Goal: Information Seeking & Learning: Learn about a topic

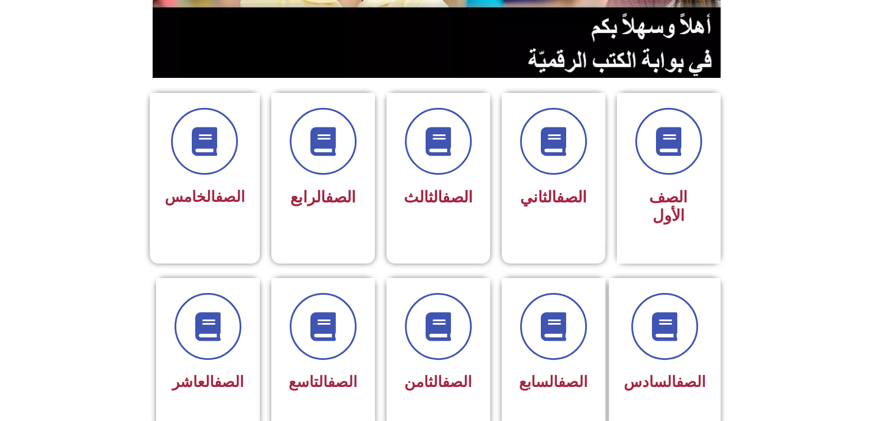
scroll to position [288, 0]
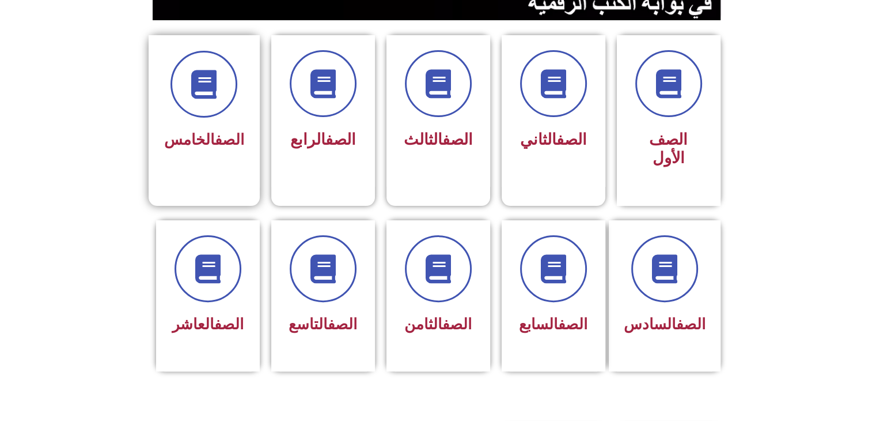
click at [190, 143] on span "الصف الخامس" at bounding box center [204, 139] width 80 height 17
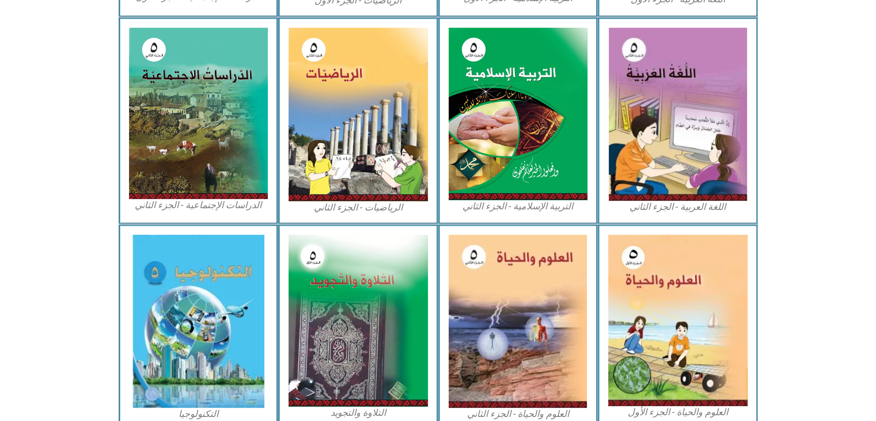
scroll to position [576, 0]
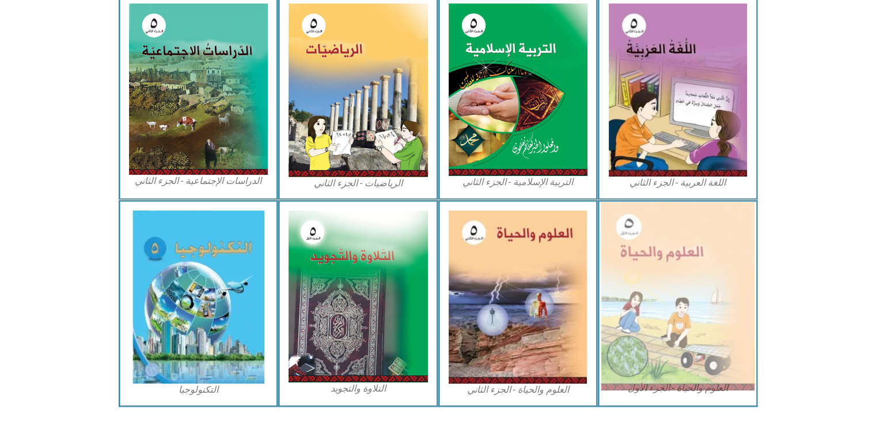
click at [662, 290] on img at bounding box center [678, 296] width 153 height 188
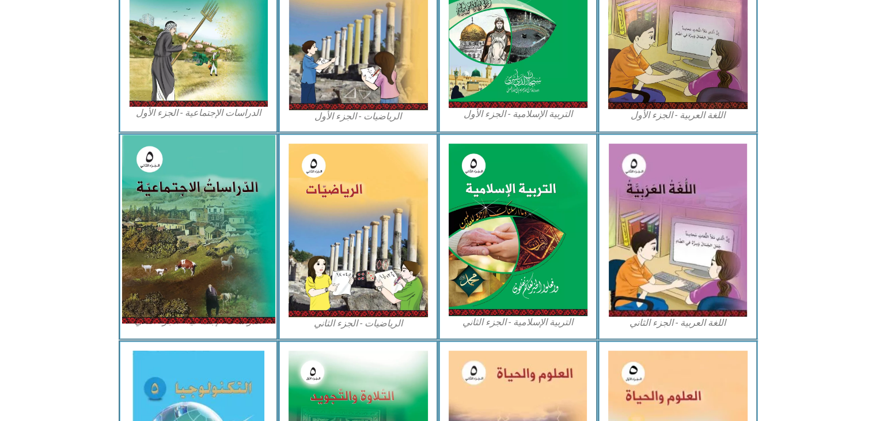
scroll to position [380, 0]
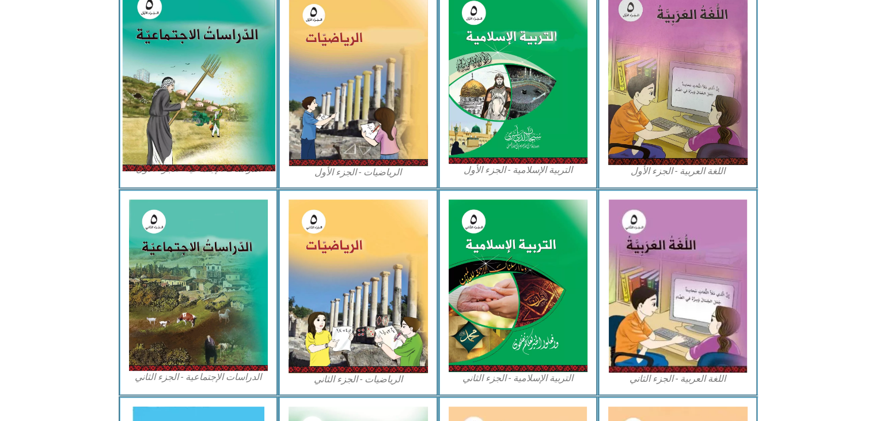
click at [233, 113] on img at bounding box center [198, 76] width 153 height 189
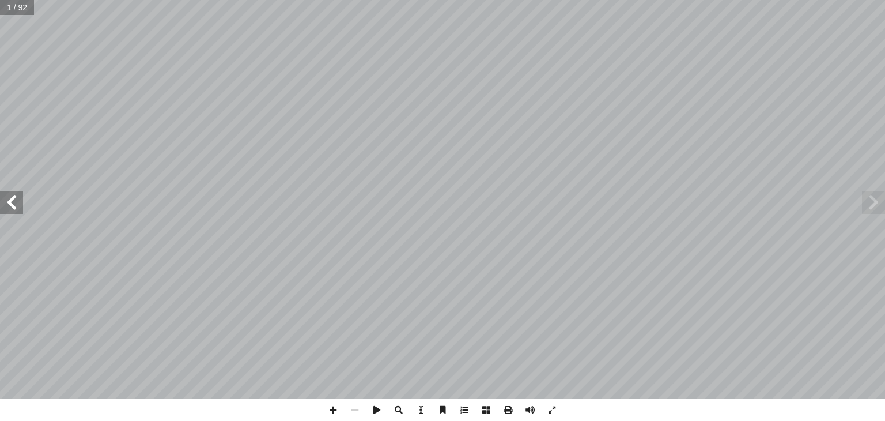
click at [20, 195] on span at bounding box center [11, 202] width 23 height 23
click at [880, 202] on span at bounding box center [873, 202] width 23 height 23
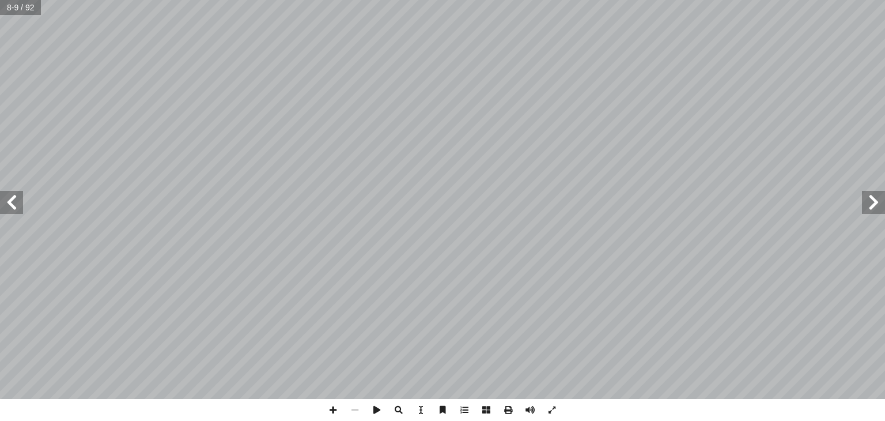
click at [880, 202] on span at bounding box center [873, 202] width 23 height 23
click at [337, 410] on span at bounding box center [333, 410] width 22 height 22
click at [14, 207] on span at bounding box center [11, 202] width 23 height 23
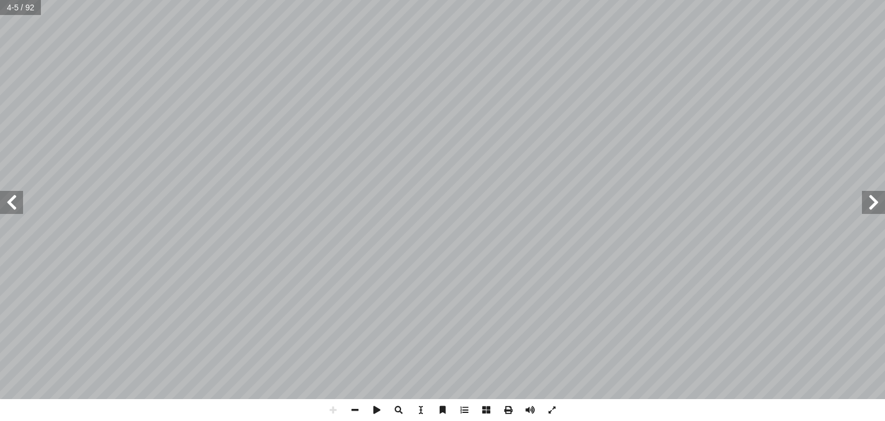
click at [14, 207] on span at bounding box center [11, 202] width 23 height 23
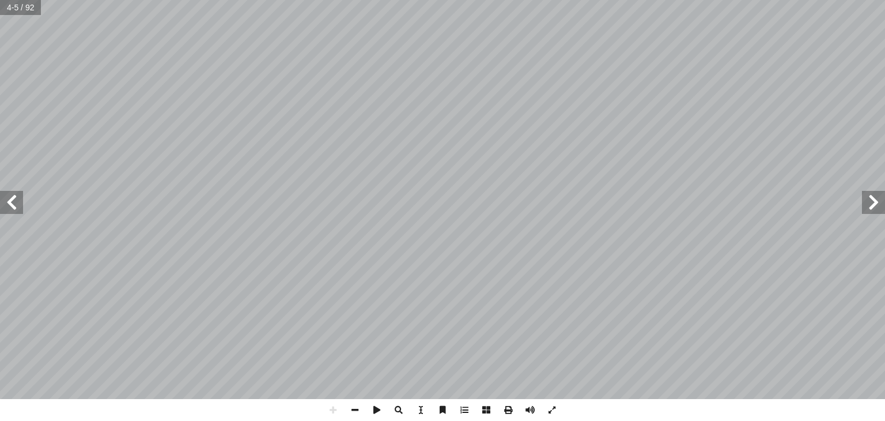
click at [14, 207] on span at bounding box center [11, 202] width 23 height 23
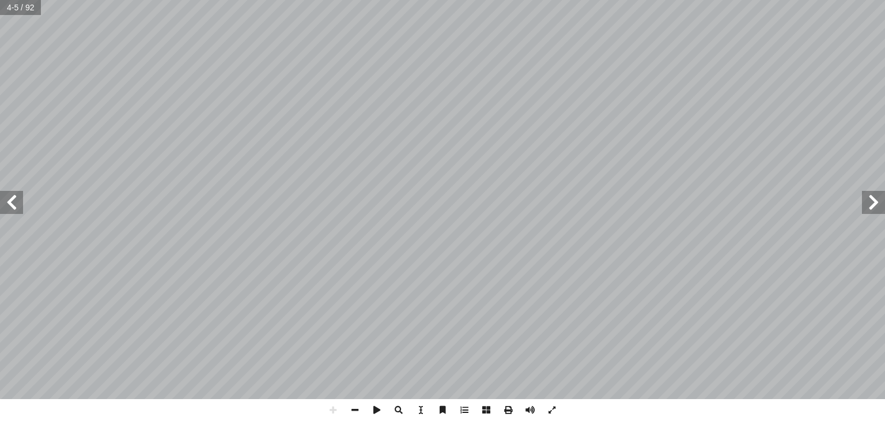
click at [14, 206] on span at bounding box center [11, 202] width 23 height 23
click at [14, 205] on span at bounding box center [11, 202] width 23 height 23
click at [13, 203] on span at bounding box center [11, 202] width 23 height 23
click at [13, 202] on span at bounding box center [11, 202] width 23 height 23
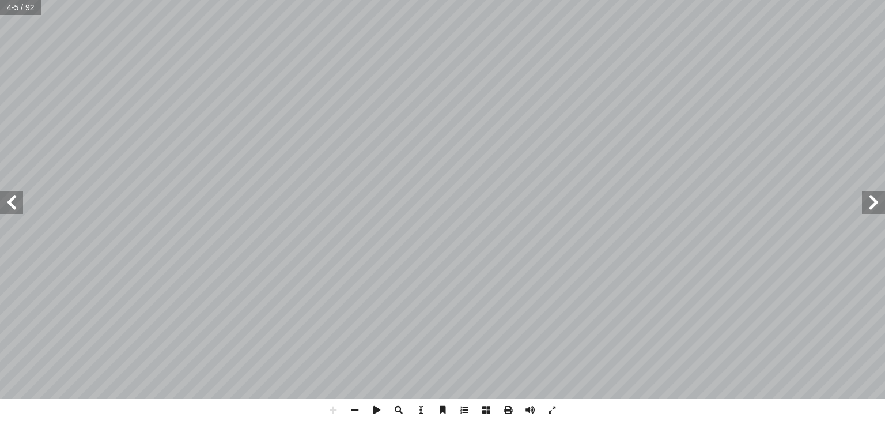
click at [13, 201] on span at bounding box center [11, 202] width 23 height 23
click at [12, 199] on span at bounding box center [11, 202] width 23 height 23
click at [12, 198] on span at bounding box center [11, 202] width 23 height 23
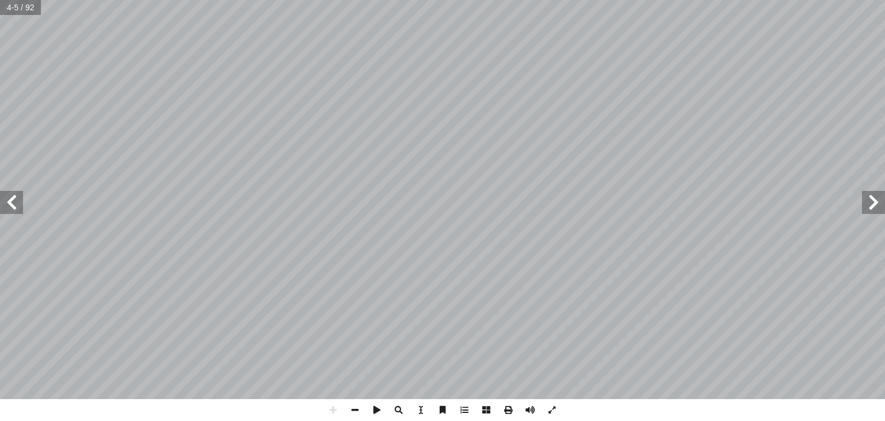
drag, startPoint x: 12, startPoint y: 198, endPoint x: 16, endPoint y: 193, distance: 6.1
click at [15, 193] on span at bounding box center [11, 202] width 23 height 23
click at [884, 202] on span at bounding box center [873, 202] width 23 height 23
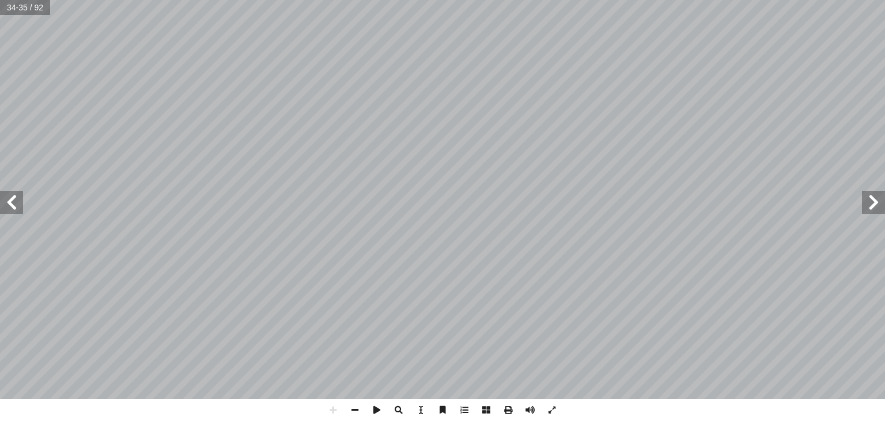
click at [884, 202] on span at bounding box center [873, 202] width 23 height 23
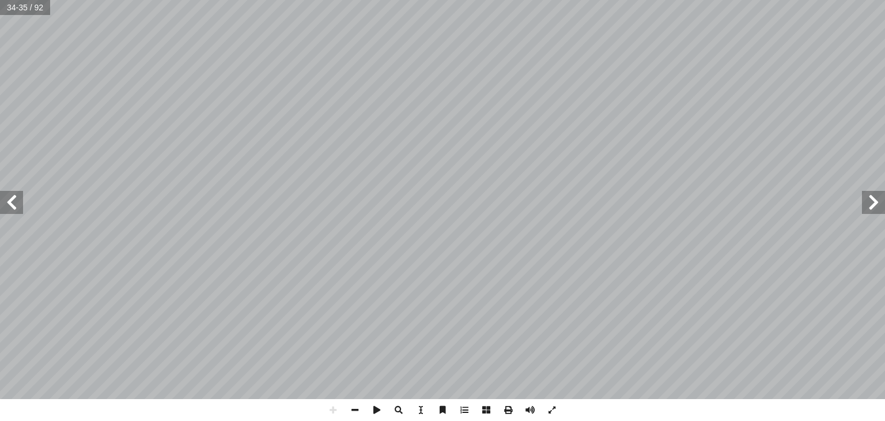
click at [884, 202] on span at bounding box center [873, 202] width 23 height 23
click at [884, 201] on span at bounding box center [873, 202] width 23 height 23
click at [883, 200] on span at bounding box center [873, 202] width 23 height 23
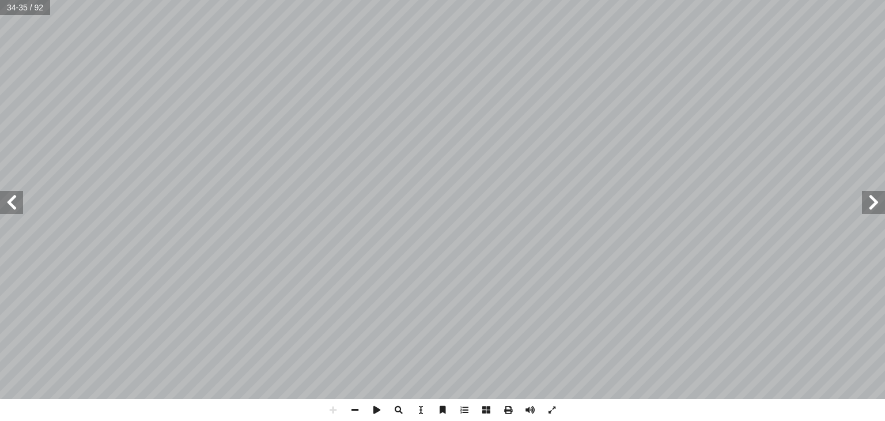
click at [882, 197] on span at bounding box center [873, 202] width 23 height 23
click at [880, 195] on span at bounding box center [873, 202] width 23 height 23
click at [880, 194] on span at bounding box center [873, 202] width 23 height 23
click at [878, 189] on div "مقدمة ، ّ ساســي أ �ل� ِ لخامــس � ِّ ــف ّ للص ِ ــة ّ جتماعي � ل� ِ ســات ر� …" at bounding box center [442, 199] width 885 height 399
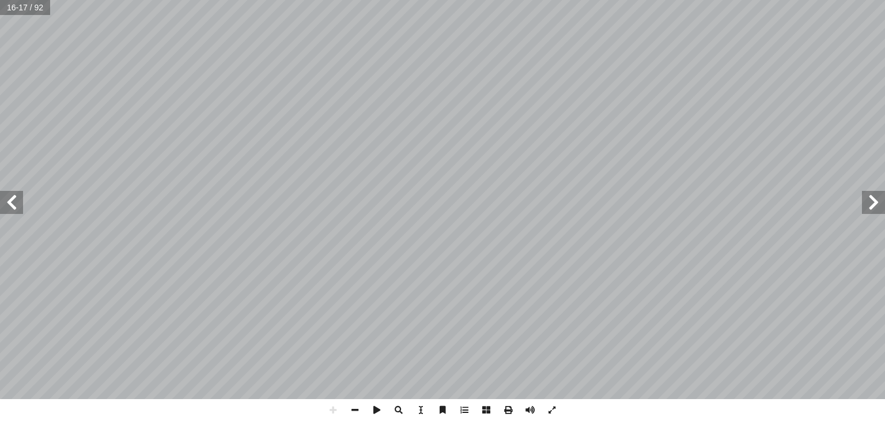
click at [870, 205] on span at bounding box center [873, 202] width 23 height 23
click at [870, 204] on span at bounding box center [873, 202] width 23 height 23
click at [867, 196] on span at bounding box center [873, 202] width 23 height 23
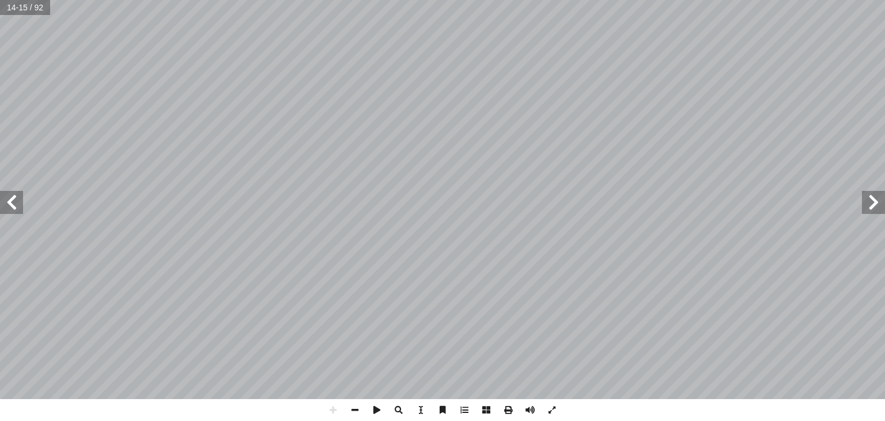
click at [867, 196] on span at bounding box center [873, 202] width 23 height 23
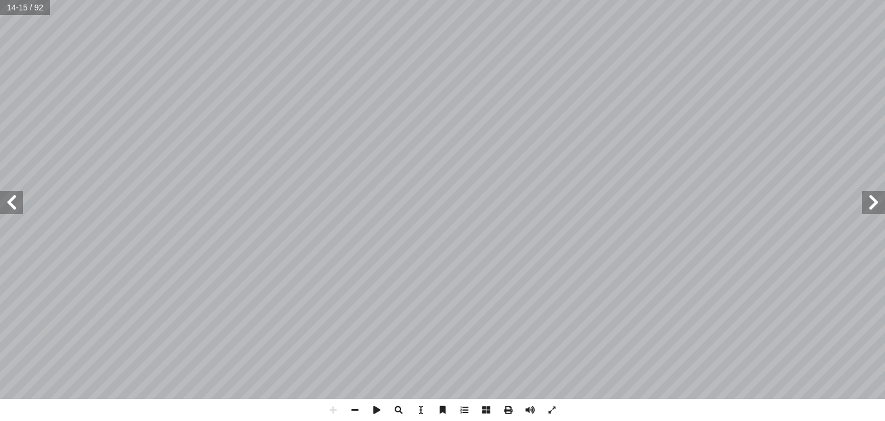
click at [867, 196] on span at bounding box center [873, 202] width 23 height 23
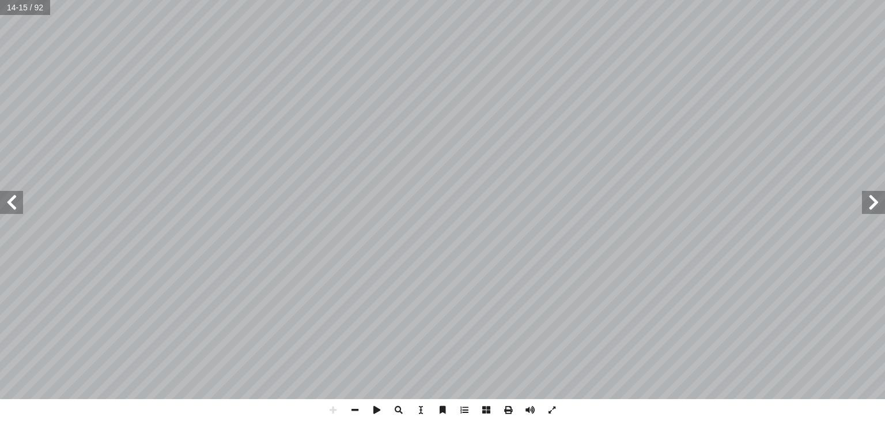
click at [867, 196] on span at bounding box center [873, 202] width 23 height 23
click at [861, 191] on div "١٢ تاء. ِّ و�لش ِ ف ْ ي َّ ي �لص َ في فصل َ نسان إ �ل� ُ صيب ُ تي ت َّ �ل َ مر�…" at bounding box center [442, 199] width 885 height 399
click at [360, 406] on span at bounding box center [355, 410] width 22 height 22
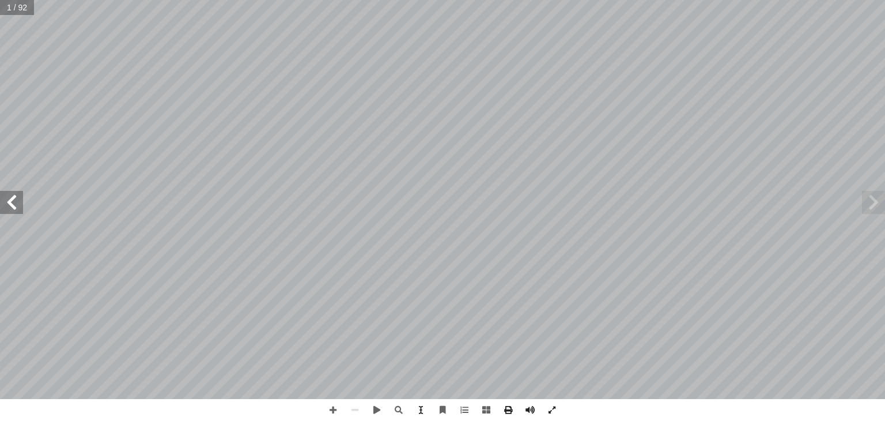
click at [14, 207] on span at bounding box center [11, 202] width 23 height 23
click at [12, 206] on span at bounding box center [11, 202] width 23 height 23
click at [17, 194] on span at bounding box center [11, 202] width 23 height 23
click at [328, 410] on span at bounding box center [333, 410] width 22 height 22
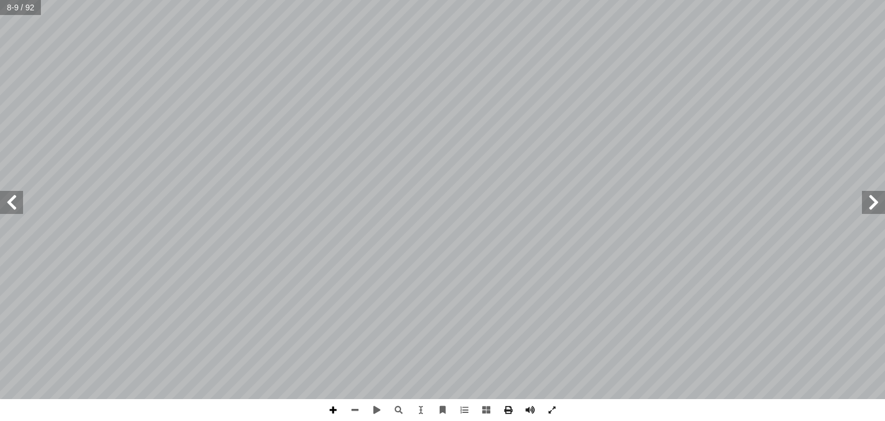
click at [334, 411] on span at bounding box center [333, 410] width 22 height 22
click at [403, 105] on html "الصفحة الرئيسية الصف الأول الصف الثاني الصف الثالث الصف الرابع الصف الخامس الصف…" at bounding box center [442, 52] width 885 height 105
click at [20, 209] on span at bounding box center [11, 202] width 23 height 23
click at [2, 105] on html "الصفحة الرئيسية الصف الأول الصف الثاني الصف الثالث الصف الرابع الصف الخامس الصف…" at bounding box center [442, 52] width 885 height 105
click at [354, 0] on html "الصفحة الرئيسية الصف الأول الصف الثاني الصف الثالث الصف الرابع الصف الخامس الصف…" at bounding box center [442, 52] width 885 height 105
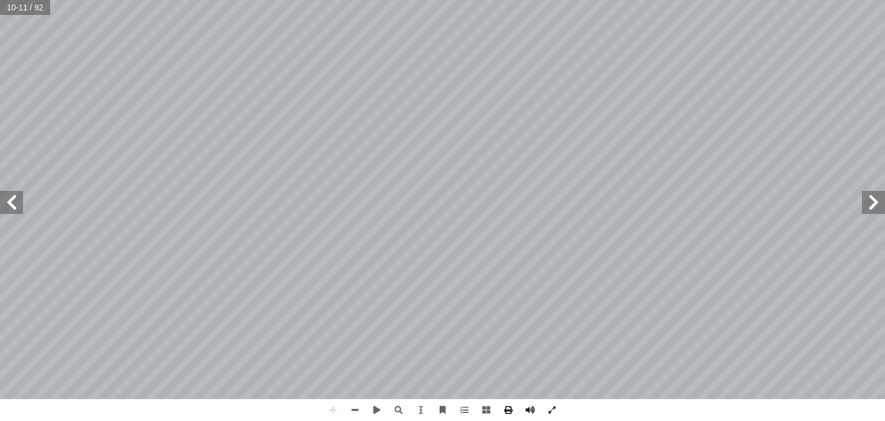
click at [459, 0] on html "الصفحة الرئيسية الصف الأول الصف الثاني الصف الثالث الصف الرابع الصف الخامس الصف…" at bounding box center [442, 52] width 885 height 105
click at [512, 404] on div "٦ تي تليهم�: ّ سئلة ال أ عن ال� ُ نجيب ّ م ُ ، ث ُ ج ِ ت ْ ن َ ت ْ س َ ن َ الشك…" at bounding box center [442, 210] width 885 height 421
click at [415, 0] on html "الصفحة الرئيسية الصف الأول الصف الثاني الصف الثالث الصف الرابع الصف الخامس الصف…" at bounding box center [442, 52] width 885 height 105
click at [13, 208] on span at bounding box center [11, 202] width 23 height 23
click at [354, 105] on html "الصفحة الرئيسية الصف الأول الصف الثاني الصف الثالث الصف الرابع الصف الخامس الصف…" at bounding box center [442, 52] width 885 height 105
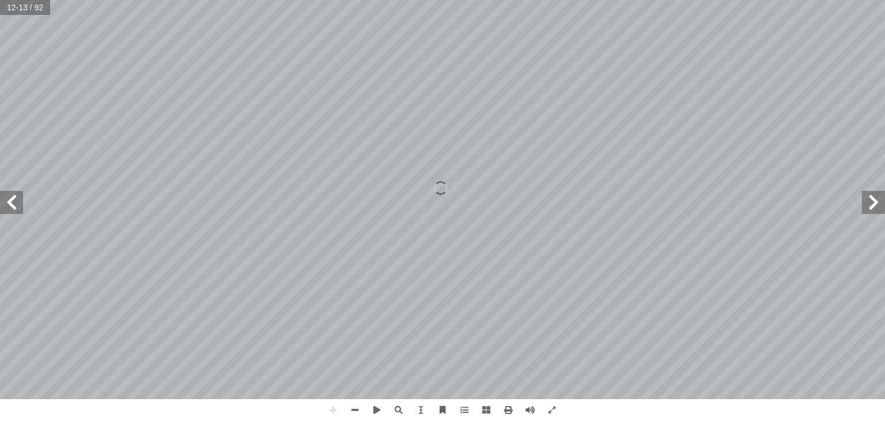
click at [864, 213] on span at bounding box center [873, 202] width 23 height 23
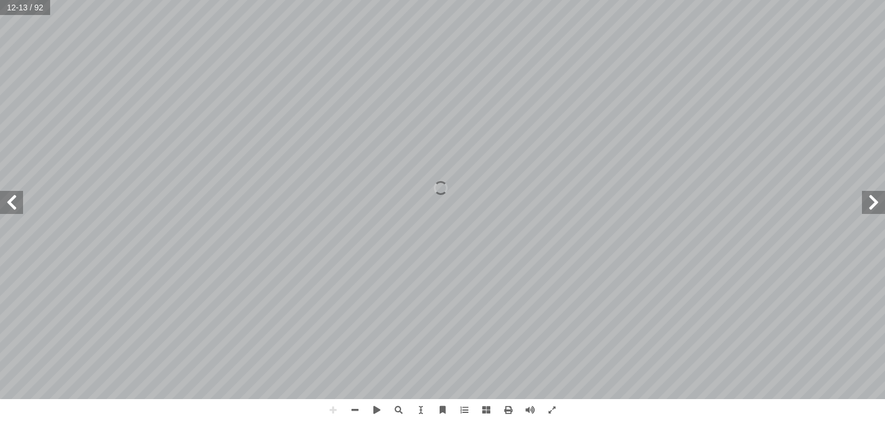
click at [864, 213] on span at bounding box center [873, 202] width 23 height 23
click at [863, 211] on span at bounding box center [873, 202] width 23 height 23
click at [863, 210] on span at bounding box center [873, 202] width 23 height 23
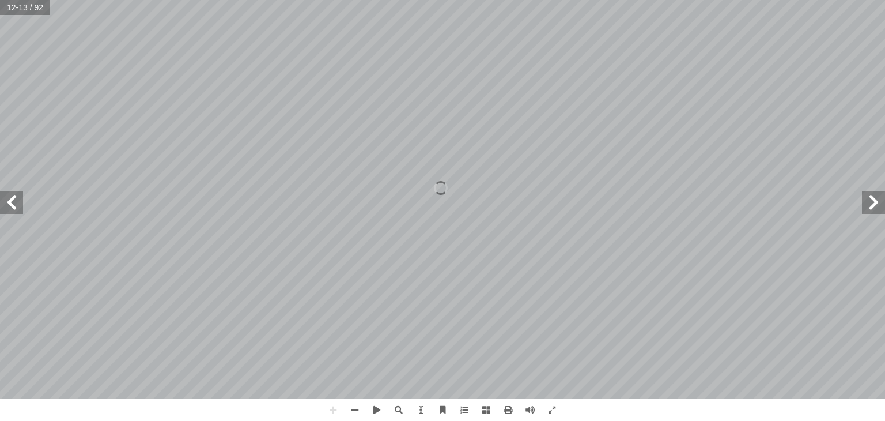
click at [863, 210] on span at bounding box center [873, 202] width 23 height 23
click at [861, 207] on div "٦ تي تليهم�: ّ سئلة ال أ عن ال� ُ نجيب ّ م ُ ، ث ُ ج ِ ت ْ ن َ ت ْ س َ ن َ الشك…" at bounding box center [442, 199] width 885 height 399
click at [356, 409] on span at bounding box center [355, 410] width 22 height 22
click at [353, 408] on span at bounding box center [355, 410] width 22 height 22
click at [351, 407] on span at bounding box center [355, 410] width 22 height 22
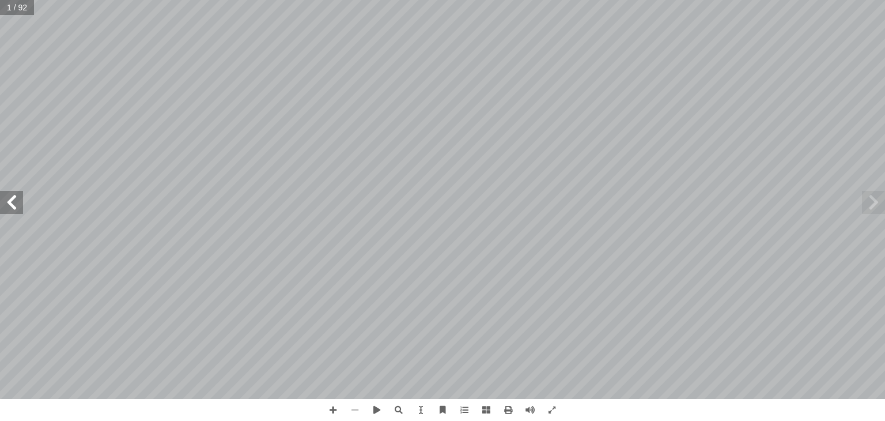
click at [351, 407] on span at bounding box center [355, 410] width 22 height 22
